Goal: Transaction & Acquisition: Purchase product/service

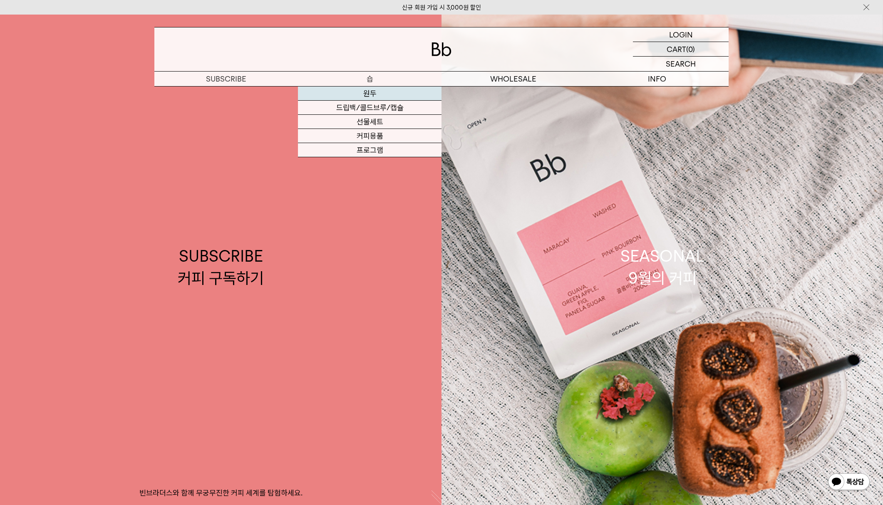
click at [377, 92] on link "원두" at bounding box center [370, 94] width 144 height 14
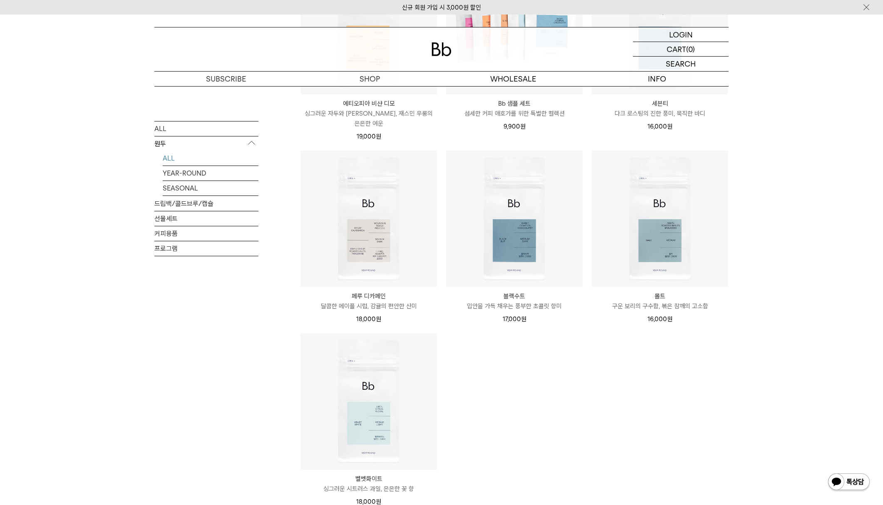
scroll to position [586, 0]
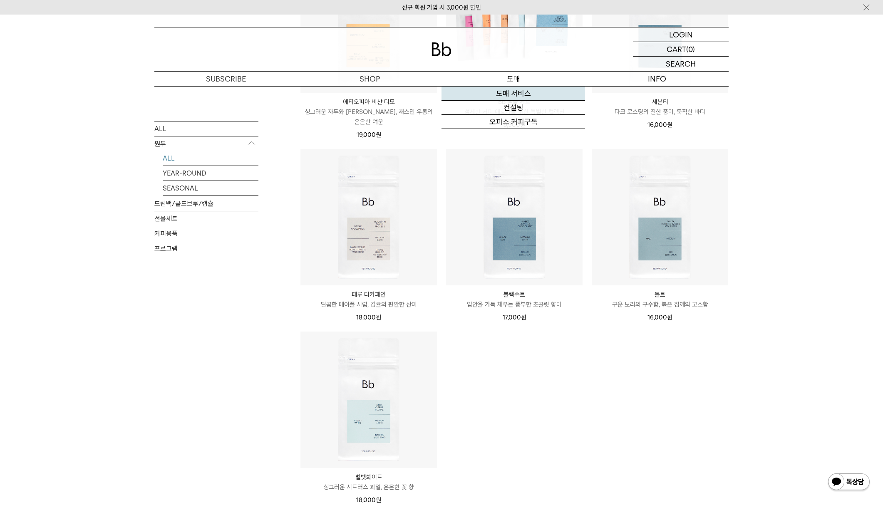
click at [513, 93] on link "도매 서비스" at bounding box center [513, 94] width 144 height 14
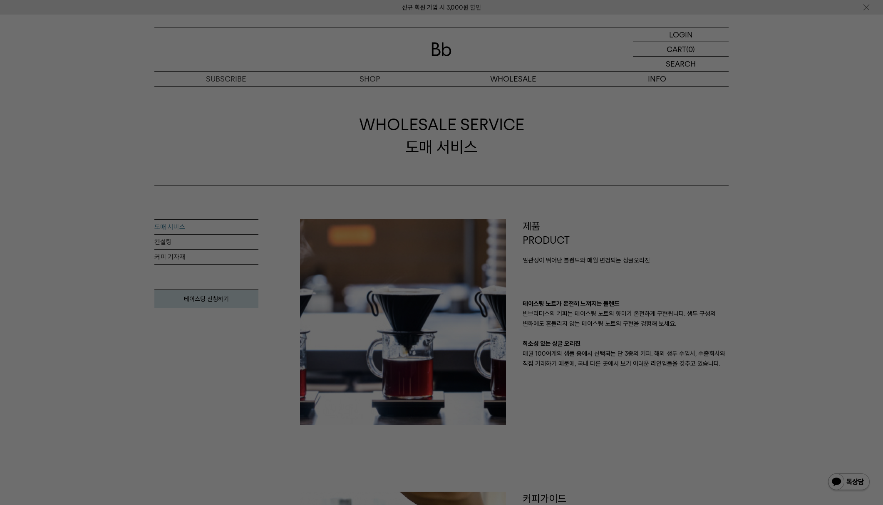
click at [369, 78] on div at bounding box center [441, 252] width 883 height 505
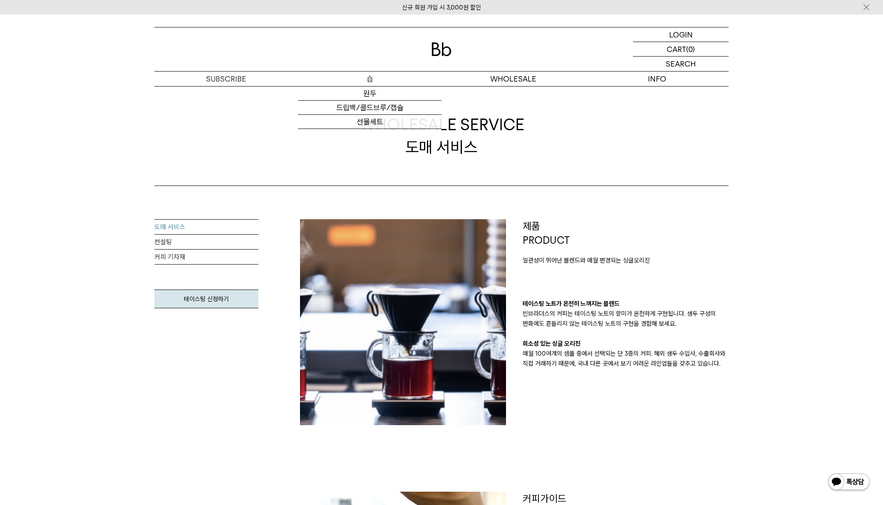
click at [369, 78] on p "숍" at bounding box center [370, 79] width 144 height 15
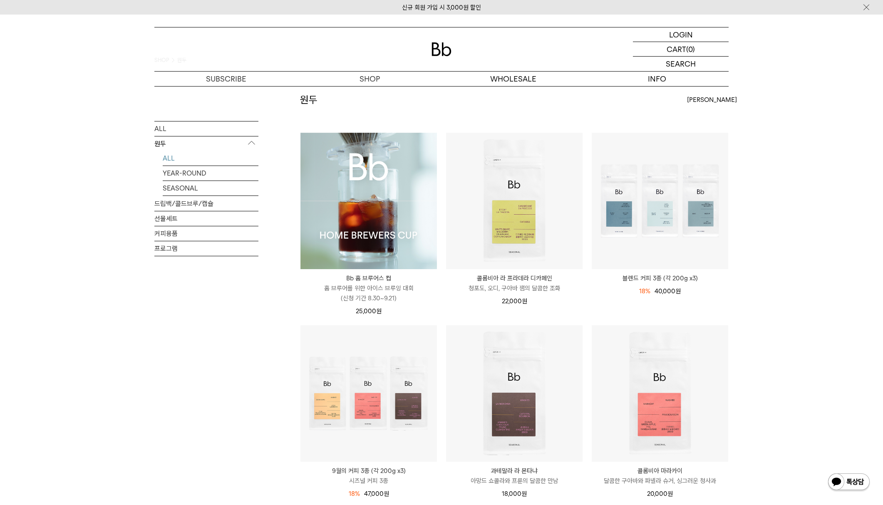
scroll to position [35, 0]
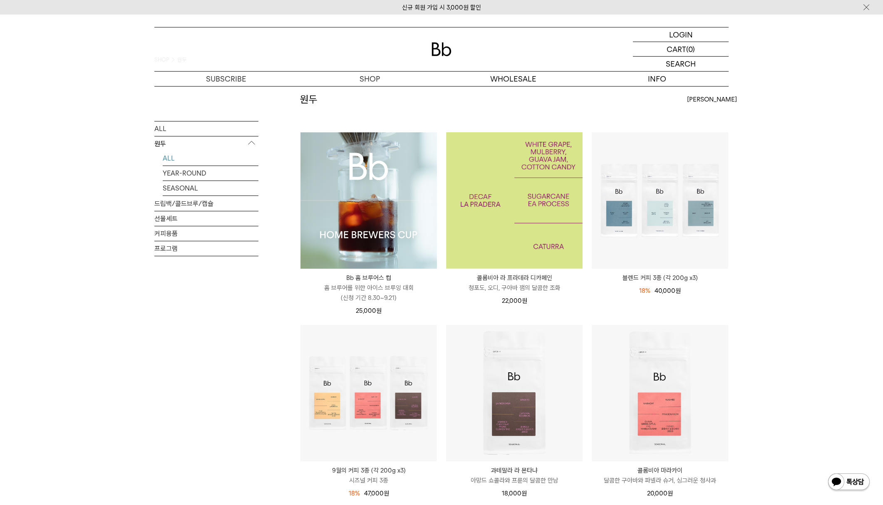
click at [503, 243] on img at bounding box center [514, 200] width 136 height 136
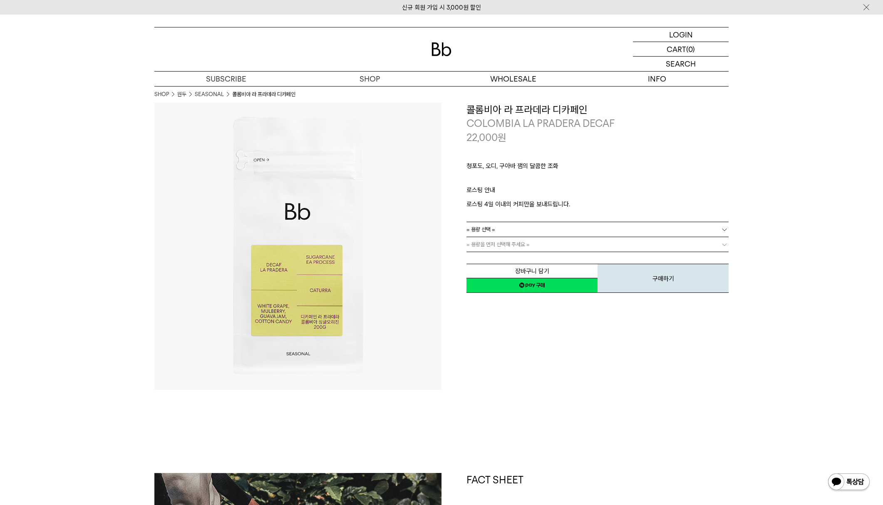
click at [533, 228] on link "= 용량 선택 =" at bounding box center [597, 229] width 262 height 15
click at [505, 258] on li "600g" at bounding box center [602, 259] width 254 height 15
click at [505, 245] on link "= 분쇄도 선택 =" at bounding box center [597, 244] width 262 height 15
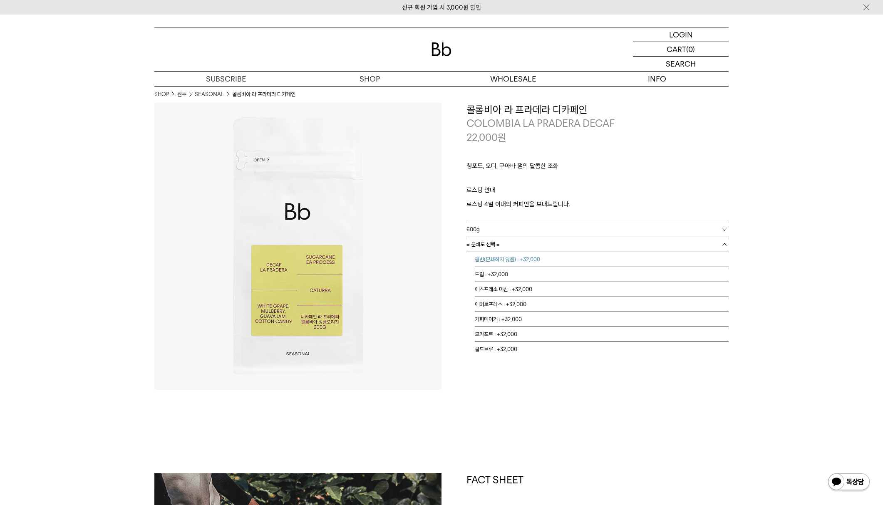
click at [504, 260] on li "홀빈(분쇄하지 않음) : +32,000" at bounding box center [602, 259] width 254 height 15
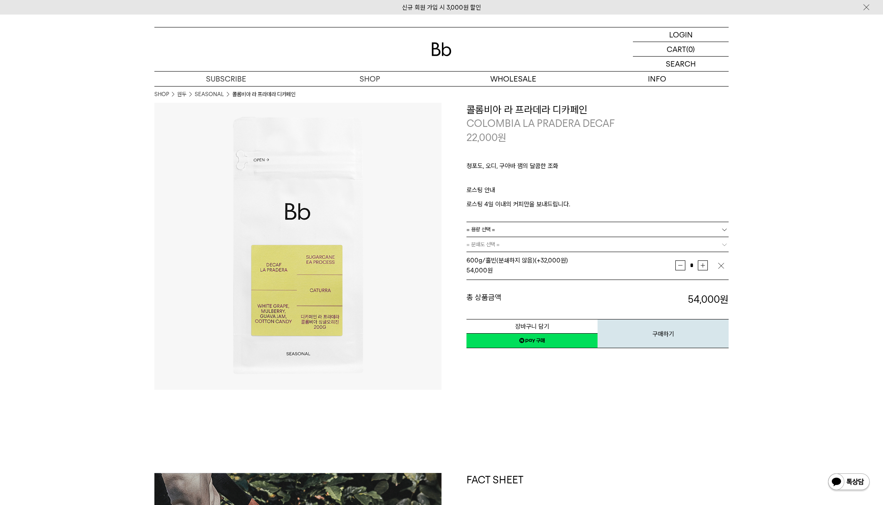
click at [723, 242] on b at bounding box center [724, 244] width 8 height 8
click at [719, 266] on img "button" at bounding box center [721, 266] width 8 height 8
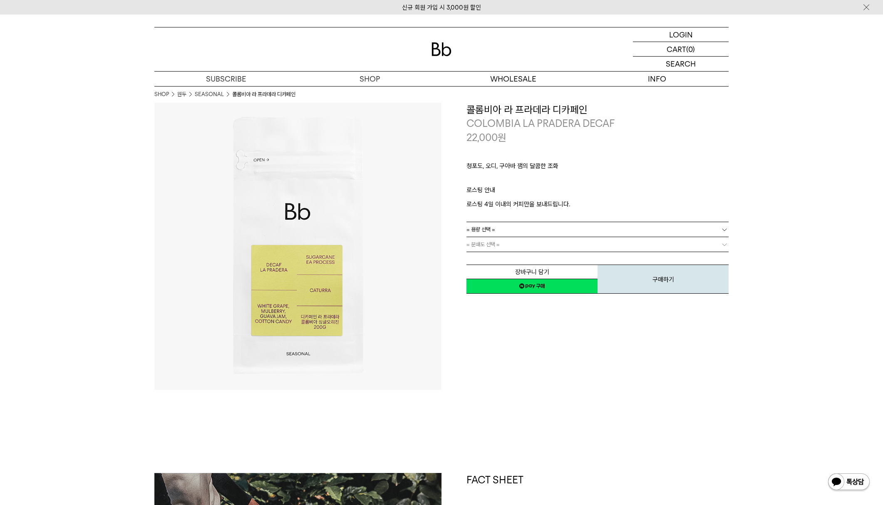
click at [725, 225] on b at bounding box center [724, 229] width 8 height 8
click at [497, 256] on li "600g" at bounding box center [602, 259] width 254 height 15
click at [537, 242] on link "= 분쇄도 선택 =" at bounding box center [597, 244] width 262 height 15
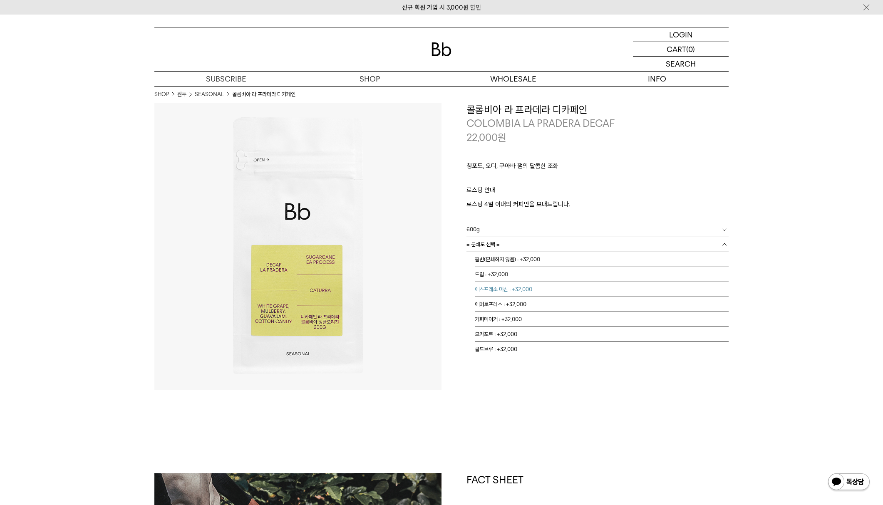
click at [535, 292] on li "에스프레소 머신 : +32,000" at bounding box center [602, 289] width 254 height 15
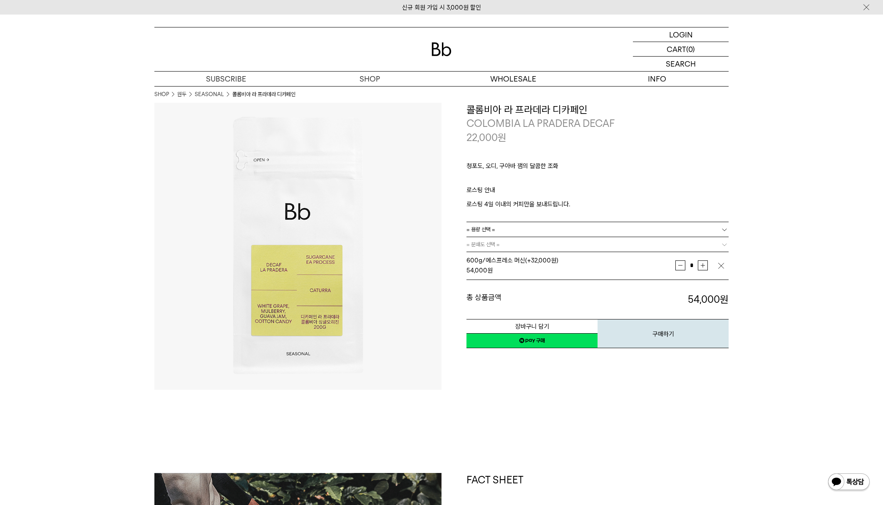
click at [720, 263] on img "button" at bounding box center [721, 266] width 8 height 8
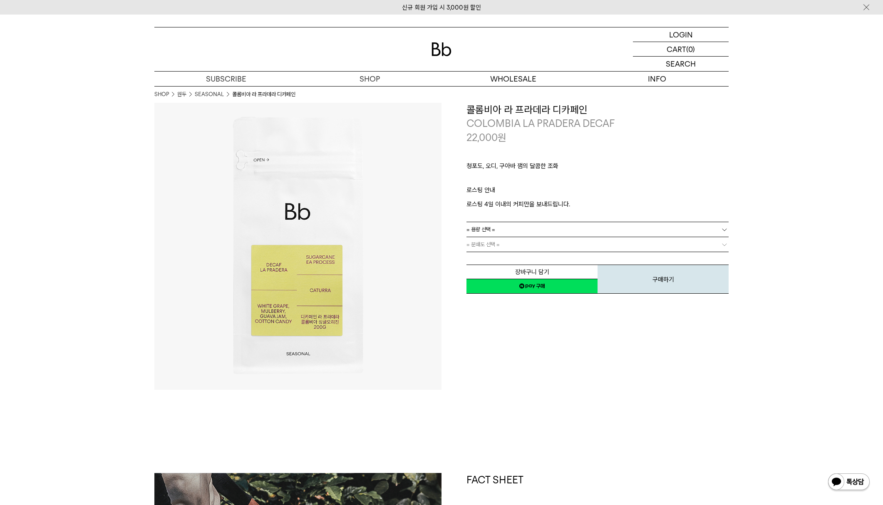
click at [725, 231] on b at bounding box center [724, 229] width 8 height 8
click at [665, 260] on li "600g" at bounding box center [602, 259] width 254 height 15
drag, startPoint x: 91, startPoint y: 406, endPoint x: 91, endPoint y: 401, distance: 5.4
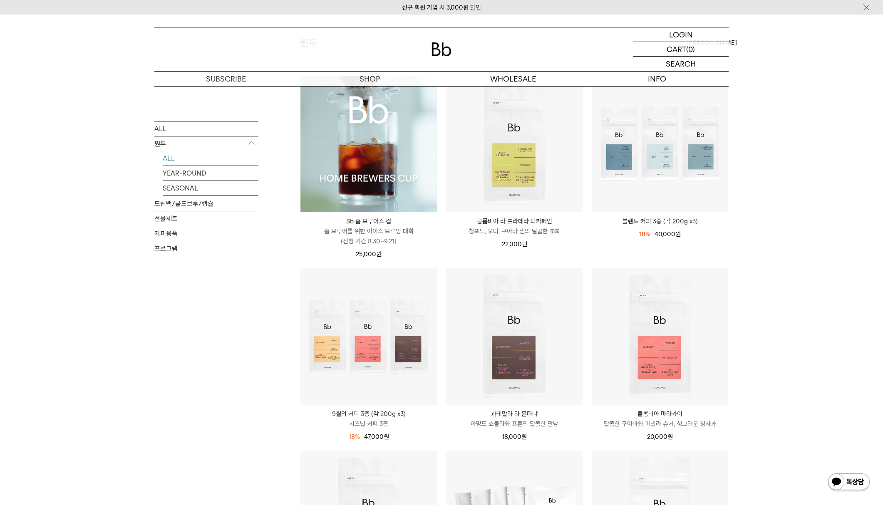
scroll to position [92, 0]
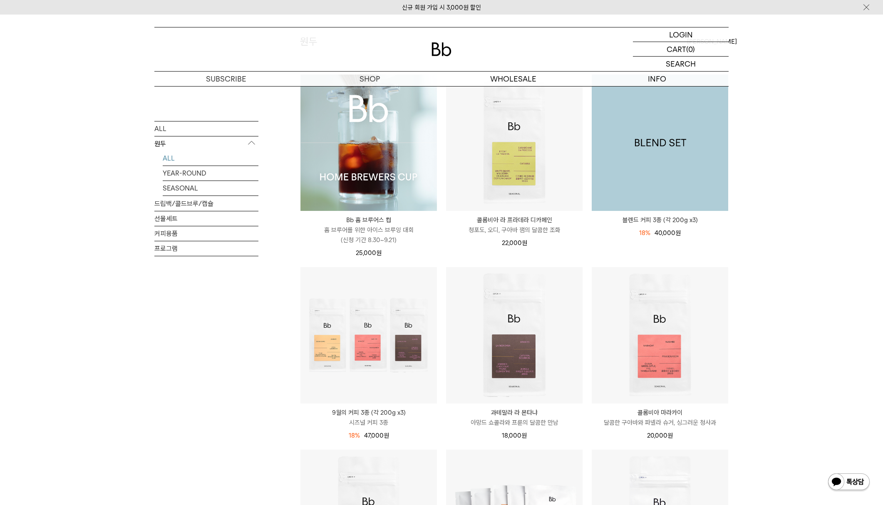
click at [698, 161] on img at bounding box center [660, 142] width 136 height 136
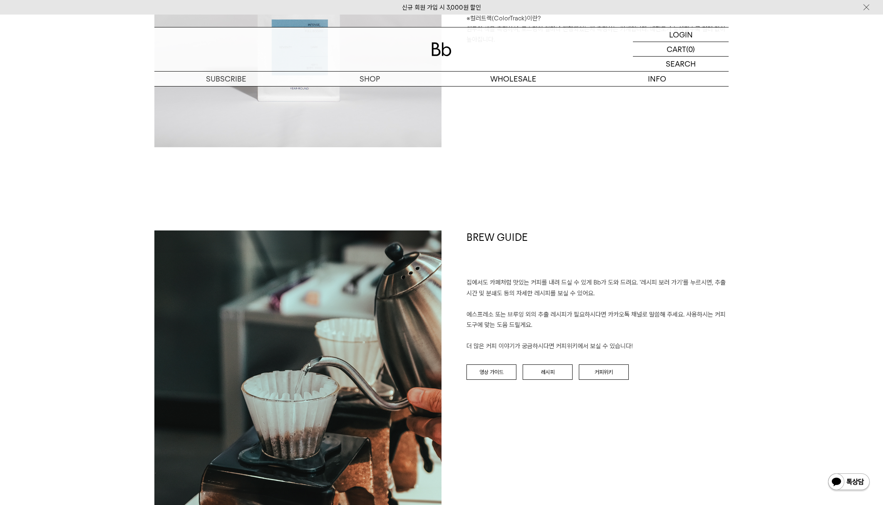
scroll to position [1936, 0]
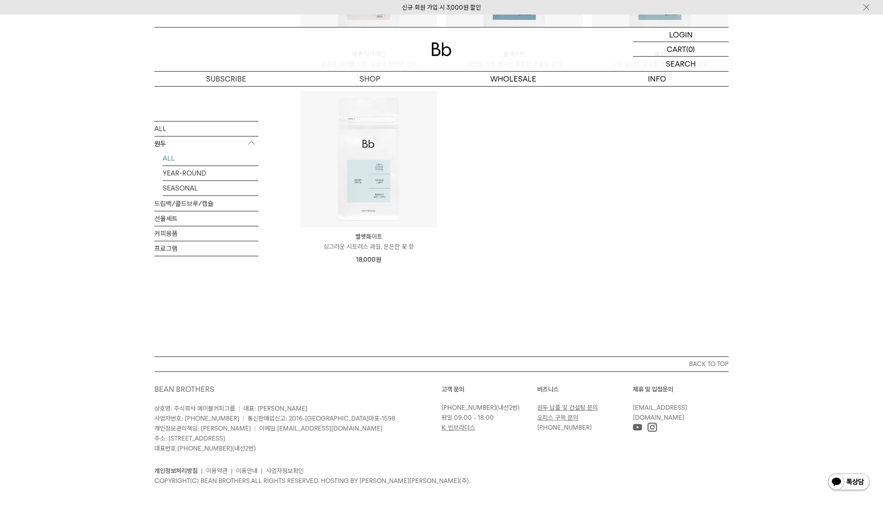
scroll to position [826, 0]
